Goal: Task Accomplishment & Management: Use online tool/utility

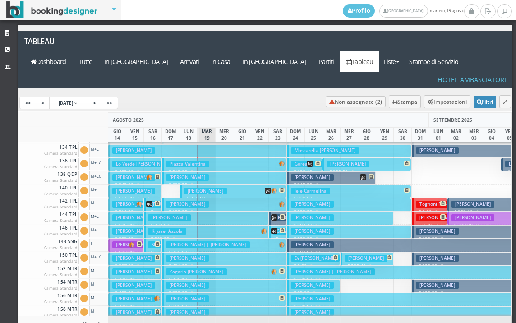
scroll to position [225, 0]
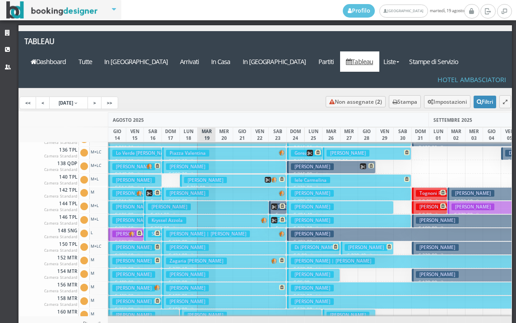
click at [197, 284] on h3 "[PERSON_NAME]" at bounding box center [187, 287] width 43 height 7
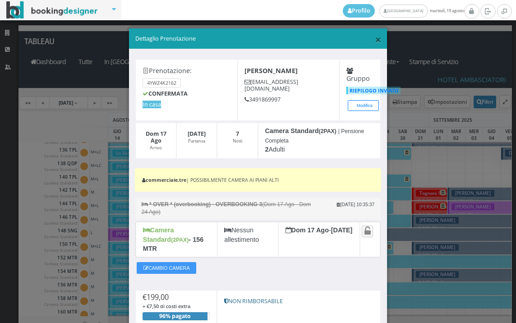
click at [375, 42] on span "×" at bounding box center [378, 39] width 6 height 15
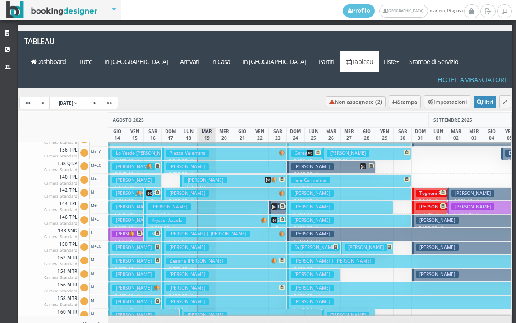
click at [182, 271] on h3 "[PERSON_NAME]" at bounding box center [187, 274] width 43 height 7
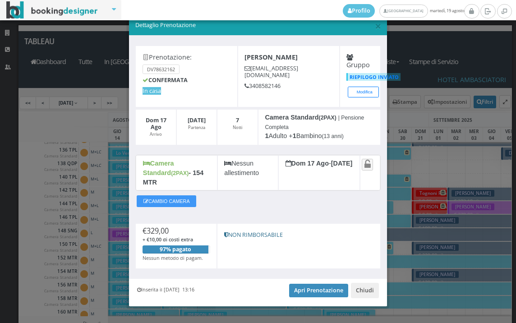
scroll to position [17, 0]
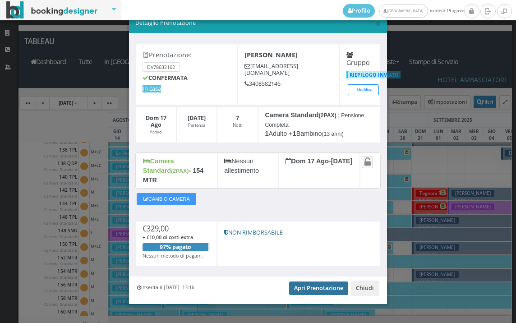
click at [312, 281] on link "Apri Prenotazione" at bounding box center [318, 288] width 59 height 14
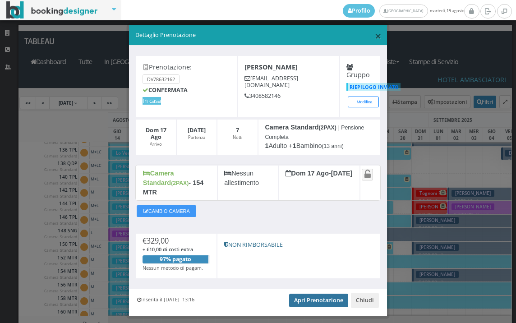
scroll to position [0, 0]
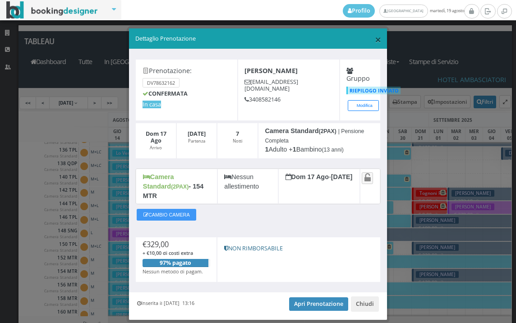
click at [375, 37] on span "×" at bounding box center [378, 39] width 6 height 15
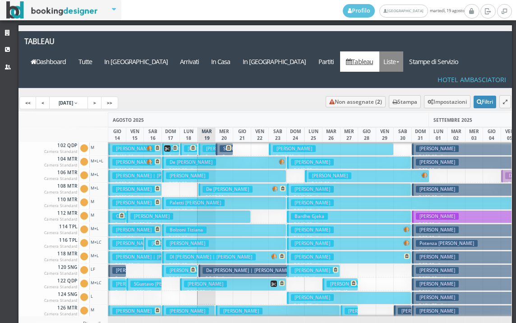
click at [403, 51] on link "Liste" at bounding box center [391, 61] width 24 height 20
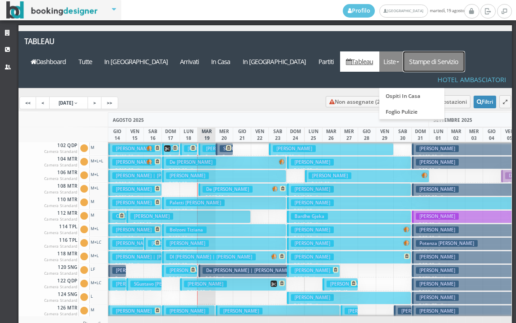
click at [436, 51] on link "Stampe di Servizio" at bounding box center [433, 61] width 61 height 20
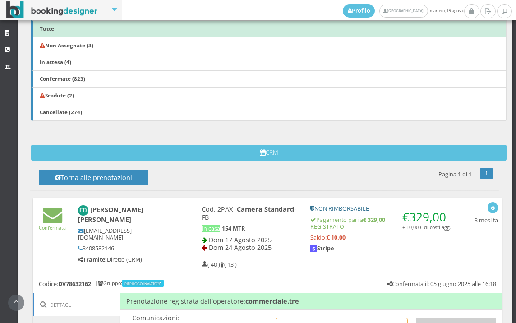
scroll to position [350, 0]
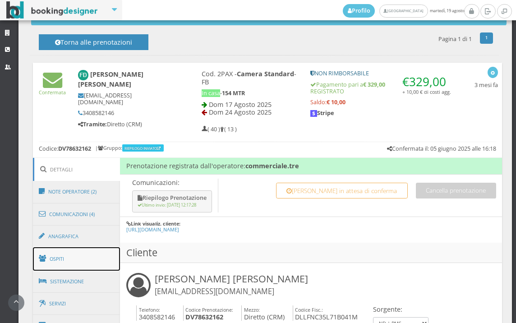
click at [74, 253] on link "Ospiti" at bounding box center [76, 258] width 87 height 23
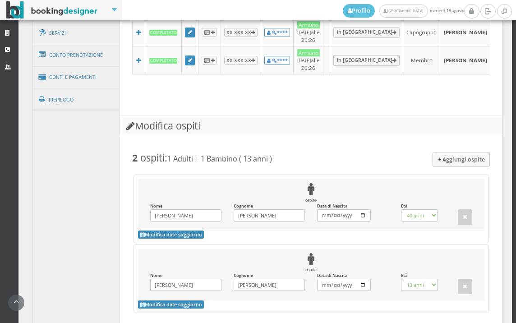
scroll to position [701, 0]
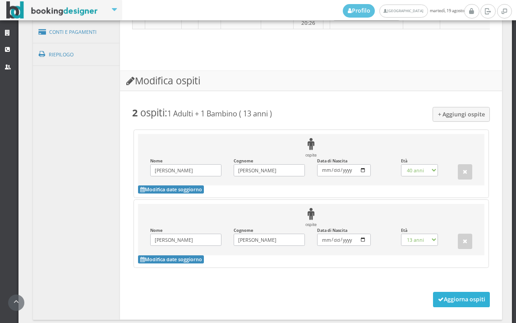
click at [448, 307] on button "Aggiorna ospiti" at bounding box center [461, 299] width 57 height 15
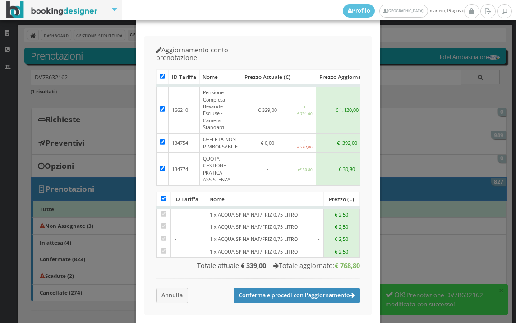
scroll to position [42, 0]
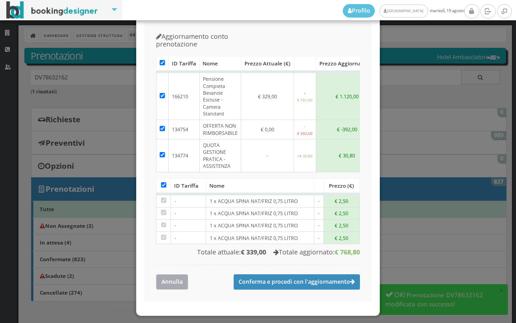
click at [168, 274] on button "Annulla" at bounding box center [172, 281] width 32 height 15
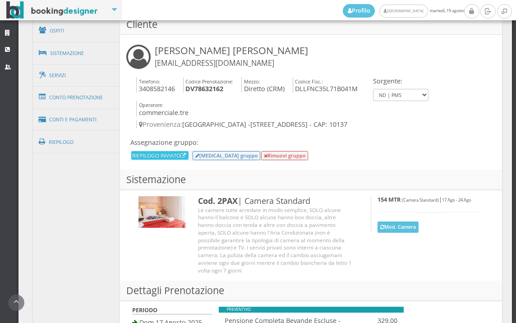
scroll to position [601, 0]
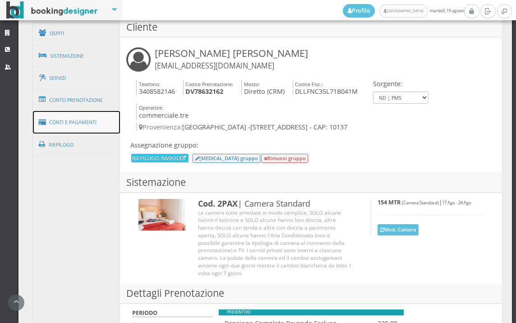
click at [75, 123] on link "Conti e Pagamenti" at bounding box center [76, 122] width 87 height 23
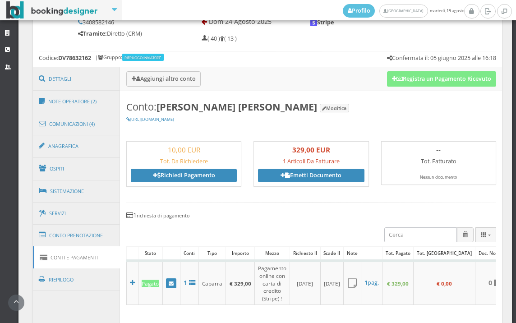
scroll to position [301, 0]
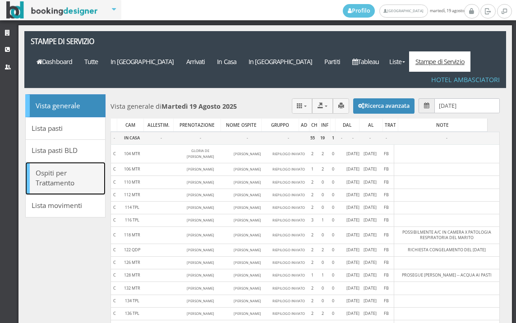
click at [74, 162] on link "Ospiti per Trattamento" at bounding box center [65, 178] width 80 height 33
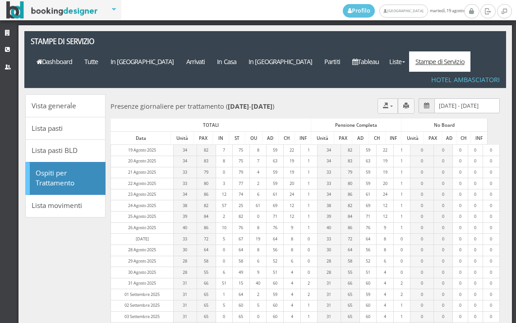
click at [286, 65] on div "Dashboard Tutte In Arrivo Arrivati In Casa In Partenza Partiti Tableau Liste Os…" at bounding box center [264, 59] width 481 height 56
